Goal: Check status: Check status

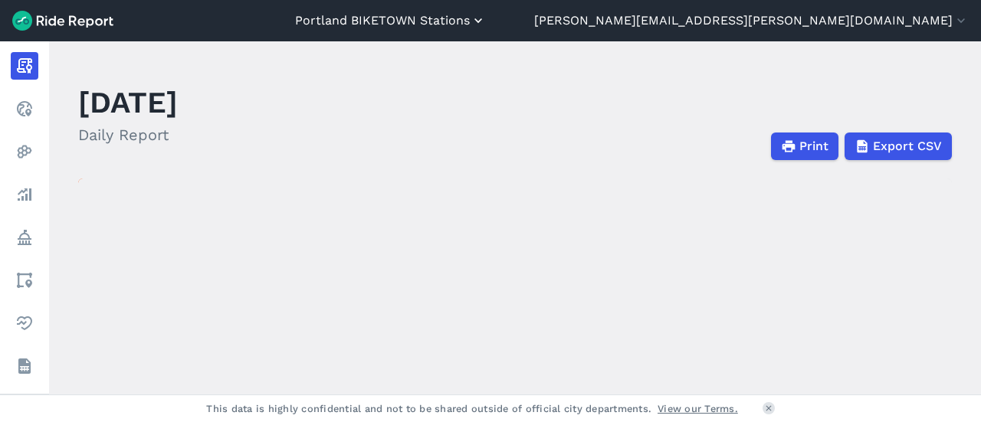
click at [486, 21] on button "Portland BIKETOWN Stations" at bounding box center [390, 21] width 191 height 18
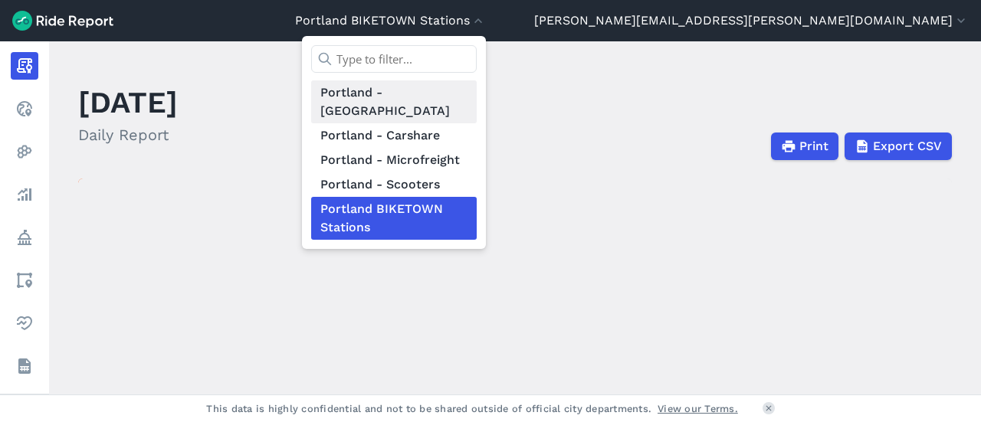
click at [477, 97] on link "Portland - [GEOGRAPHIC_DATA]" at bounding box center [394, 102] width 166 height 43
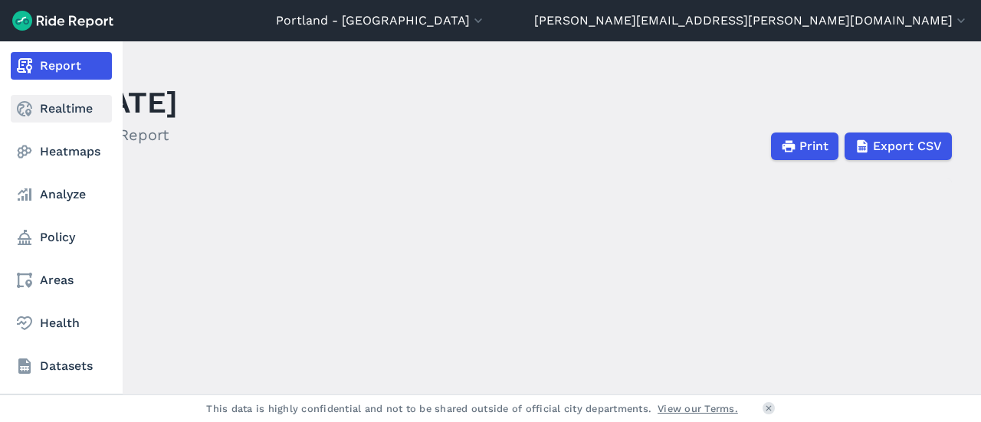
click at [47, 107] on link "Realtime" at bounding box center [61, 109] width 101 height 28
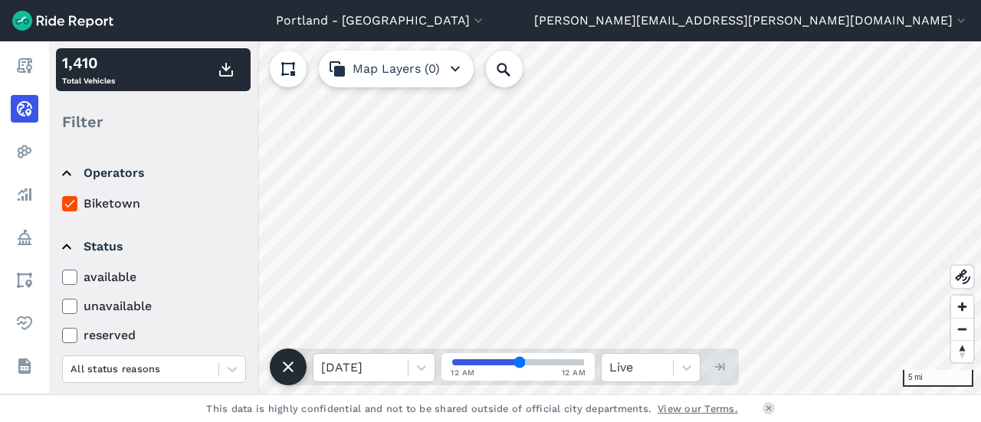
click at [94, 281] on label "available" at bounding box center [154, 277] width 184 height 18
click at [62, 278] on input "available" at bounding box center [62, 273] width 0 height 10
click at [78, 338] on label "reserved" at bounding box center [154, 336] width 184 height 18
click at [62, 337] on input "reserved" at bounding box center [62, 332] width 0 height 10
click at [71, 281] on icon at bounding box center [70, 277] width 14 height 15
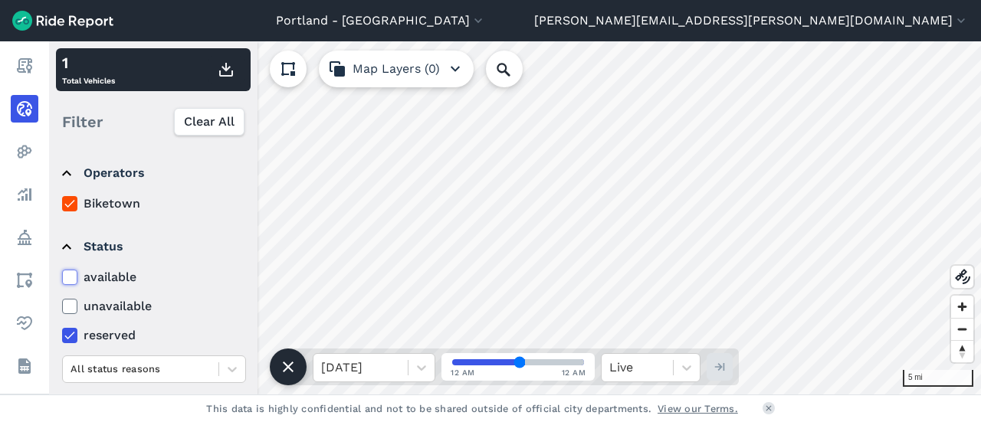
click at [62, 278] on input "available" at bounding box center [62, 273] width 0 height 10
click at [77, 308] on icon at bounding box center [70, 306] width 14 height 15
click at [62, 307] on input "unavailable" at bounding box center [62, 302] width 0 height 10
click at [71, 279] on icon at bounding box center [70, 277] width 14 height 15
click at [62, 278] on input "available" at bounding box center [62, 273] width 0 height 10
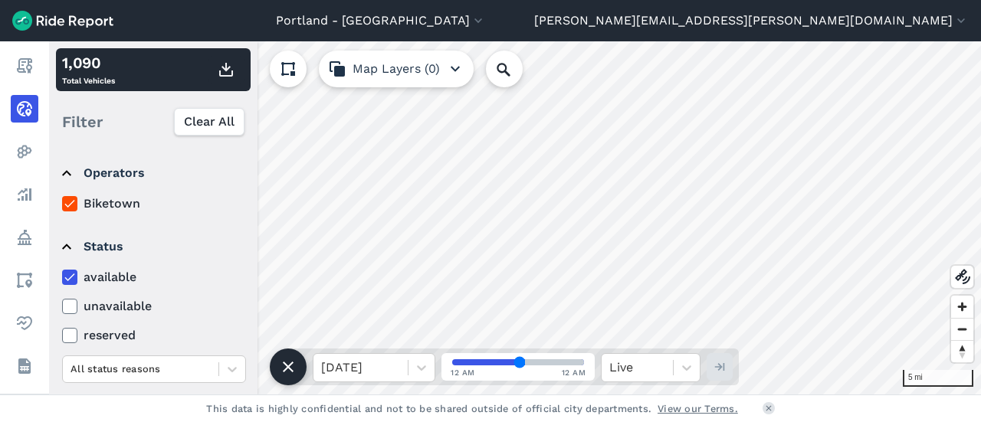
click at [103, 275] on label "available" at bounding box center [154, 277] width 184 height 18
click at [62, 275] on input "available" at bounding box center [62, 273] width 0 height 10
click at [114, 278] on label "available" at bounding box center [154, 277] width 184 height 18
click at [62, 278] on input "available" at bounding box center [62, 273] width 0 height 10
